Goal: Communication & Community: Share content

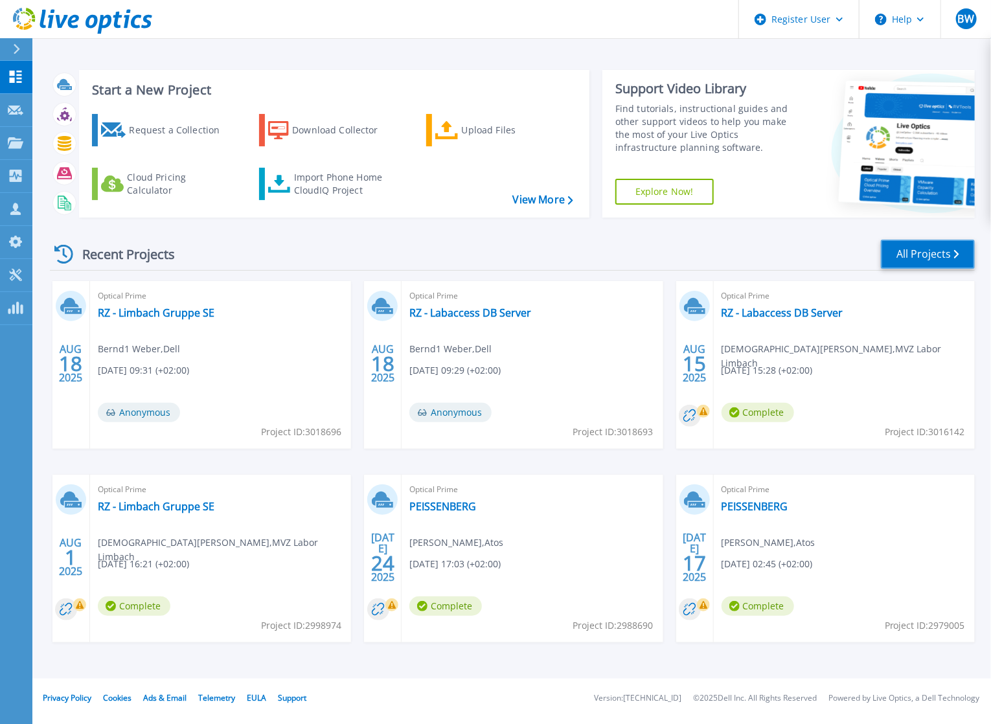
click at [946, 258] on link "All Projects" at bounding box center [928, 254] width 94 height 29
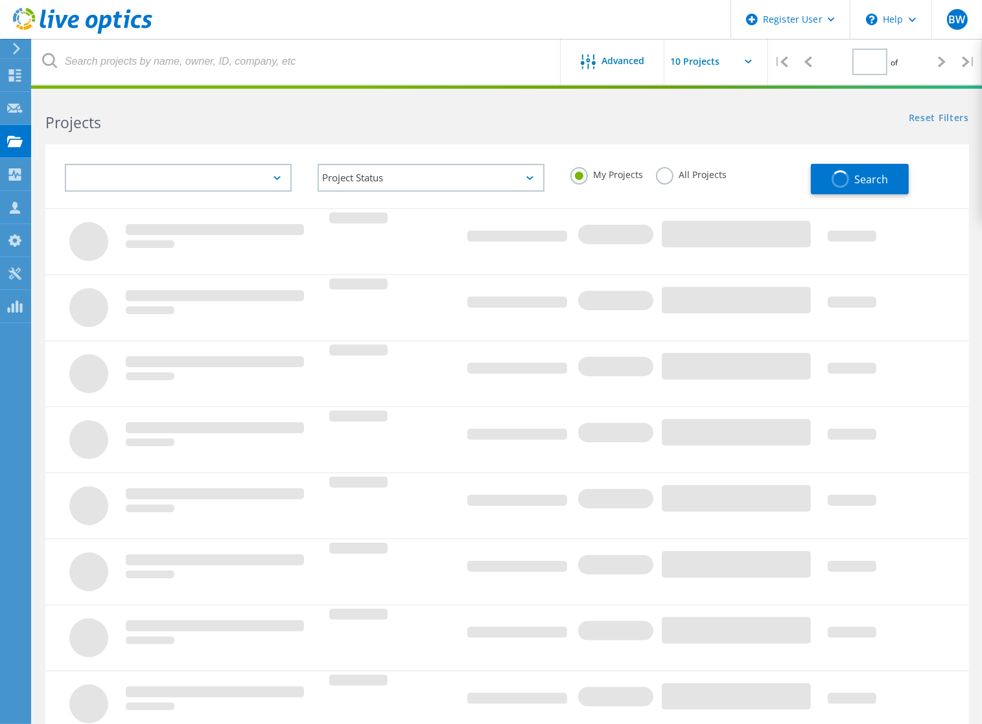
type input "1"
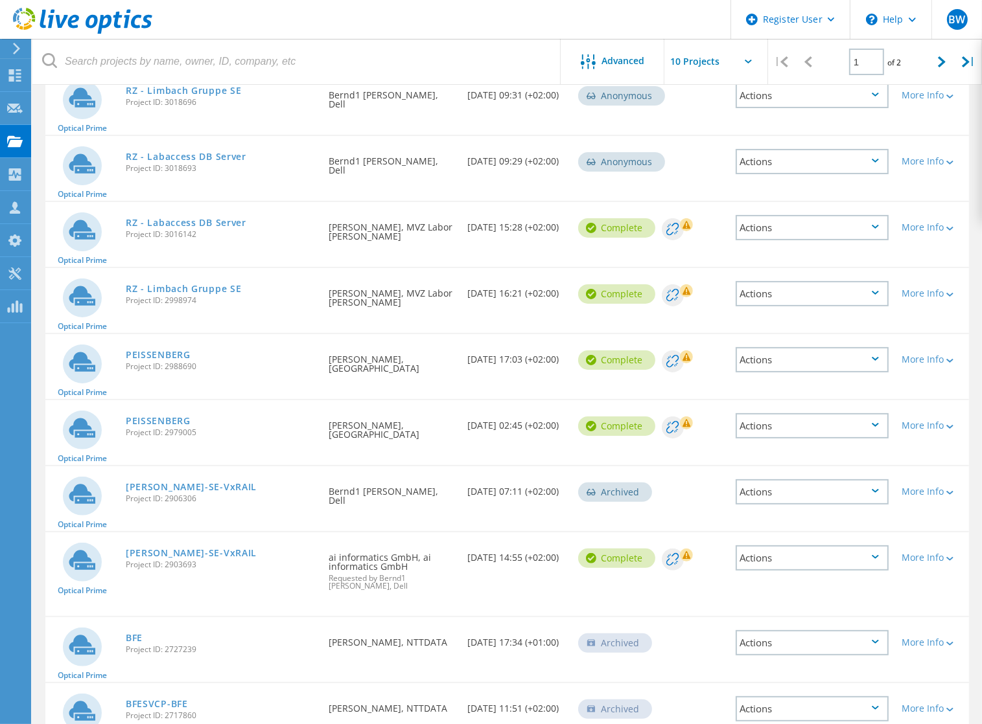
scroll to position [194, 0]
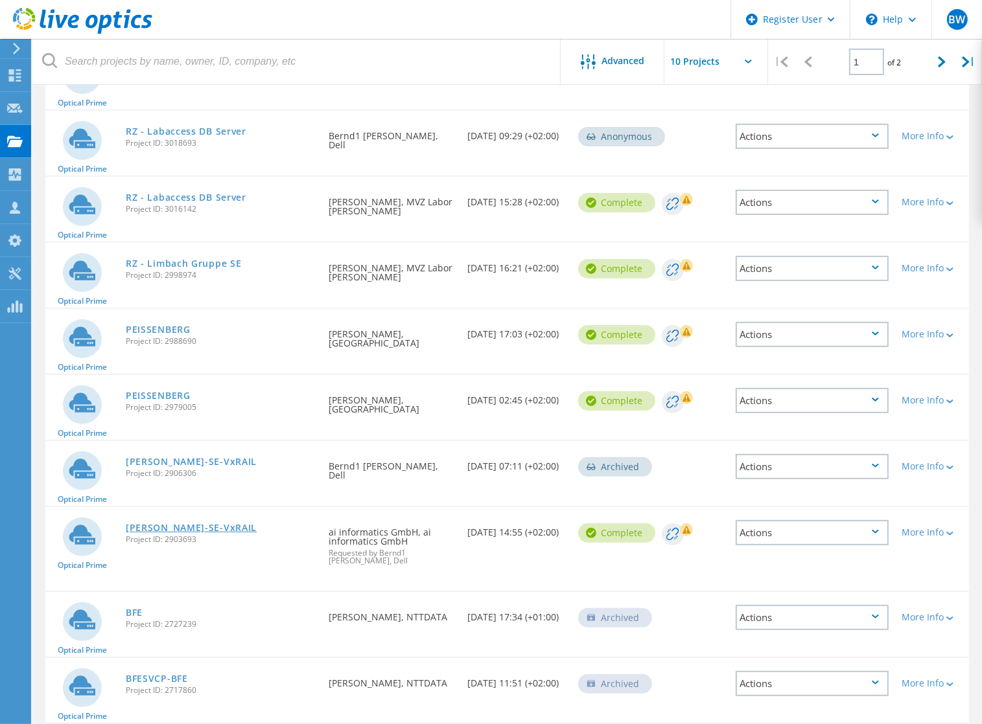
click at [191, 529] on link "[PERSON_NAME]-SE-VxRAIL" at bounding box center [191, 528] width 131 height 9
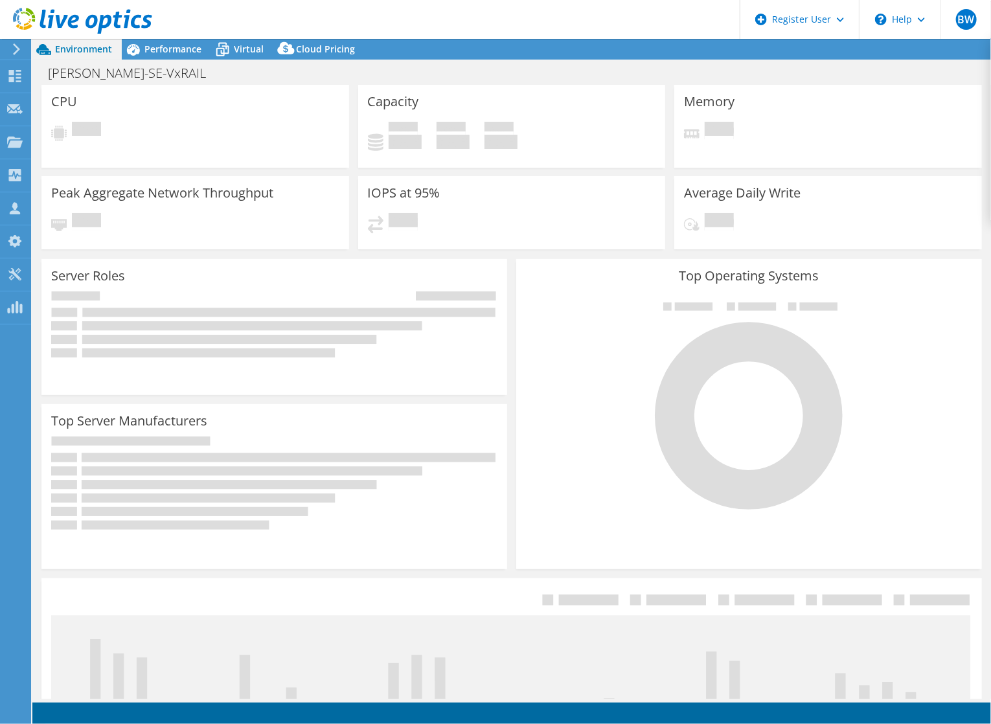
select select "EUFrankfurt"
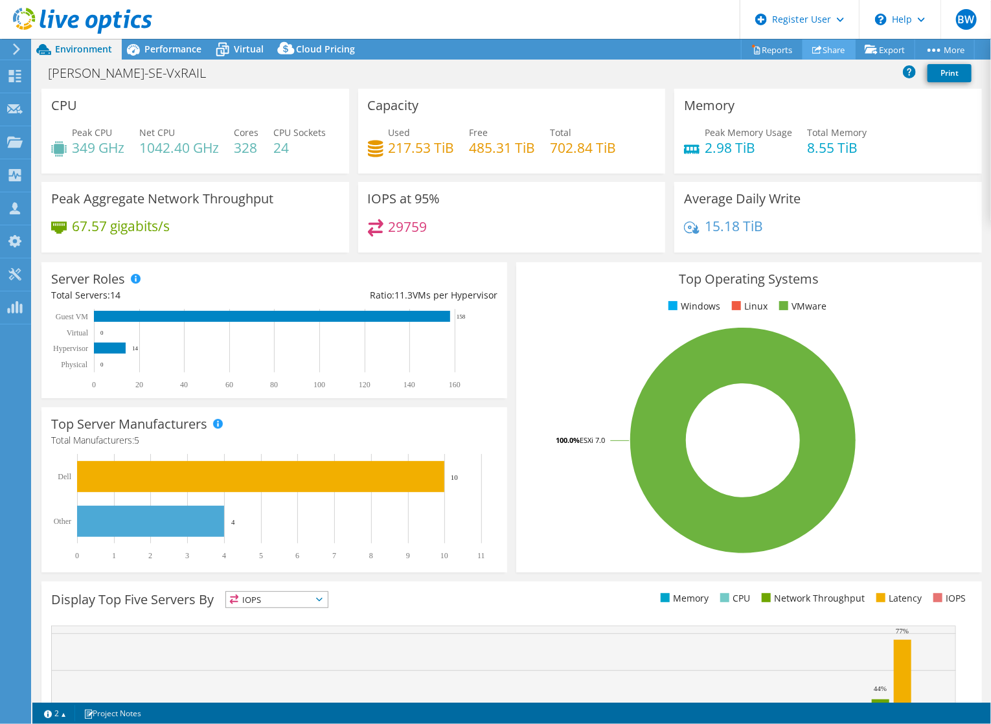
click at [829, 52] on link "Share" at bounding box center [829, 50] width 53 height 20
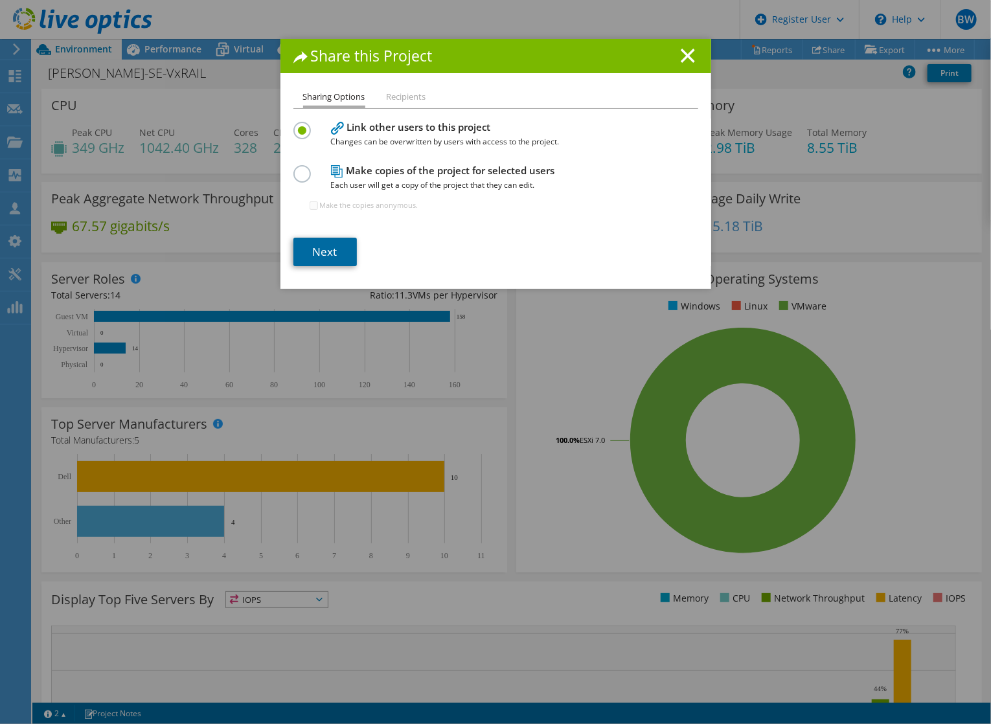
click at [316, 252] on link "Next" at bounding box center [326, 252] width 64 height 29
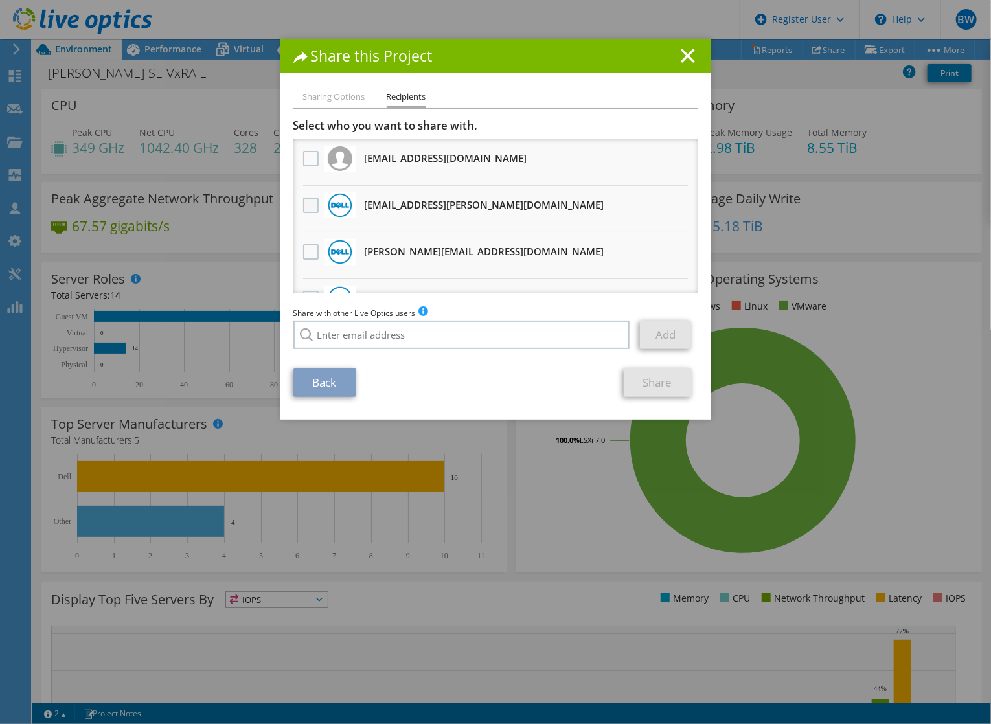
click at [304, 205] on label at bounding box center [312, 206] width 19 height 16
click at [0, 0] on input "checkbox" at bounding box center [0, 0] width 0 height 0
click at [625, 383] on link "Share" at bounding box center [658, 383] width 68 height 29
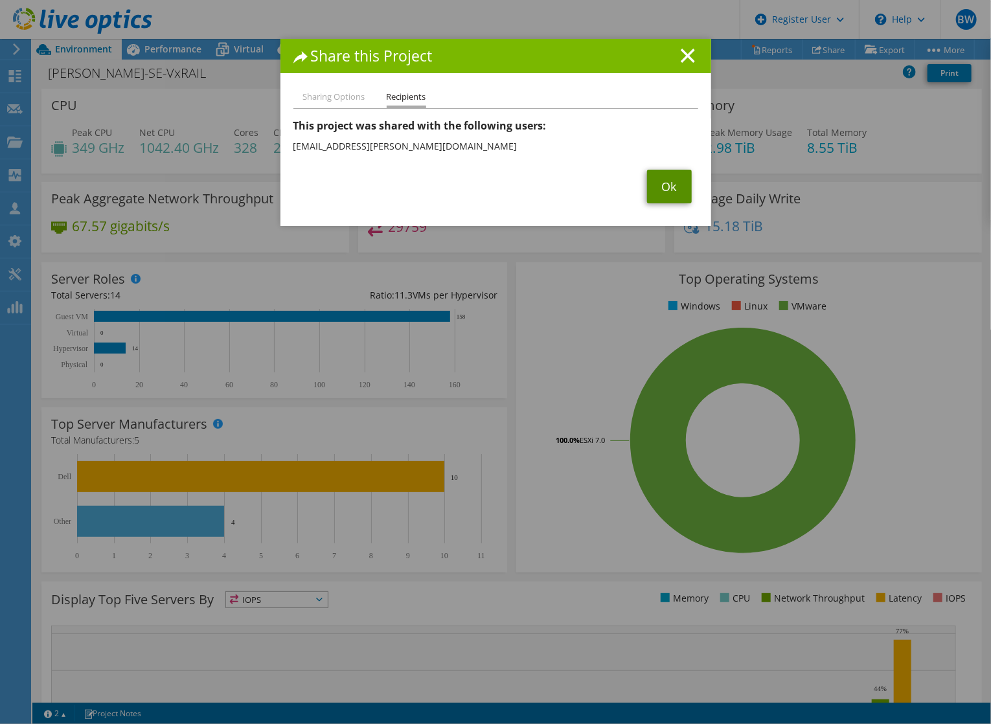
click at [656, 189] on link "Ok" at bounding box center [669, 187] width 45 height 34
